Goal: Task Accomplishment & Management: Manage account settings

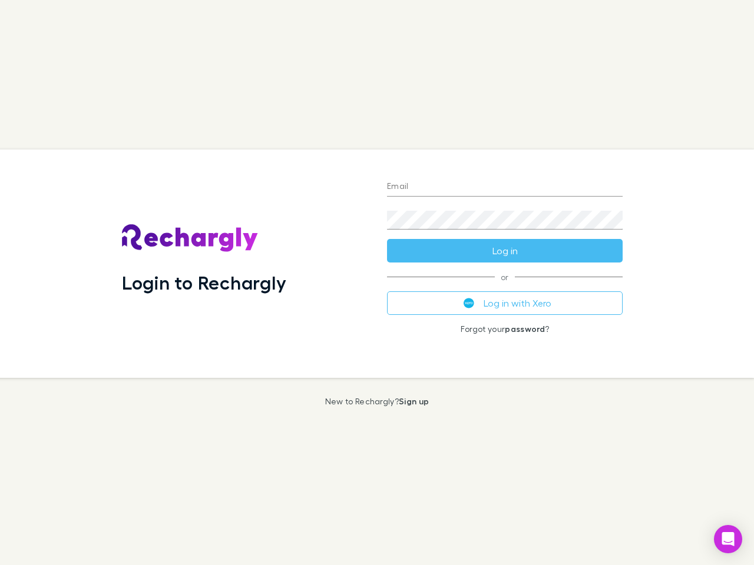
click at [377, 283] on div "Login to Rechargly" at bounding box center [244, 264] width 265 height 228
click at [505, 187] on input "Email" at bounding box center [505, 187] width 236 height 19
click at [505, 251] on button "Log in" at bounding box center [505, 251] width 236 height 24
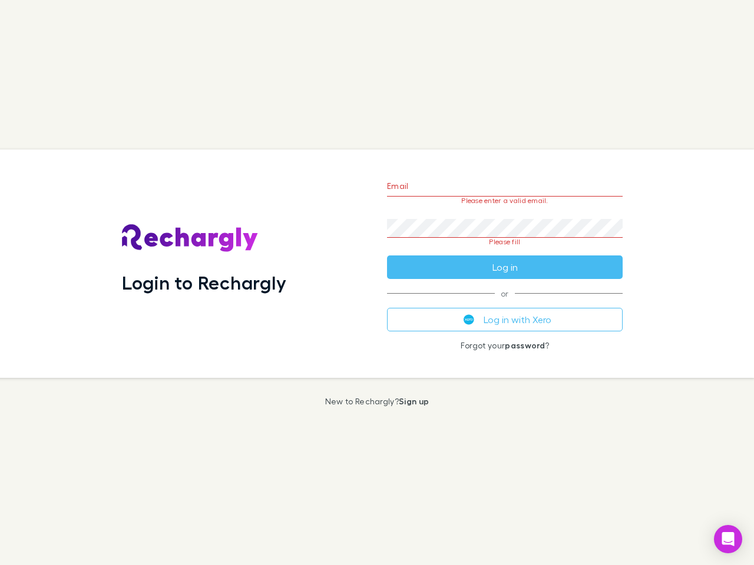
click at [505, 303] on div "Email Please enter a valid email. Password Please fill Log in or Log in with Xe…" at bounding box center [504, 264] width 254 height 228
click at [728, 539] on icon "Open Intercom Messenger" at bounding box center [728, 539] width 12 height 14
